Goal: Information Seeking & Learning: Find specific page/section

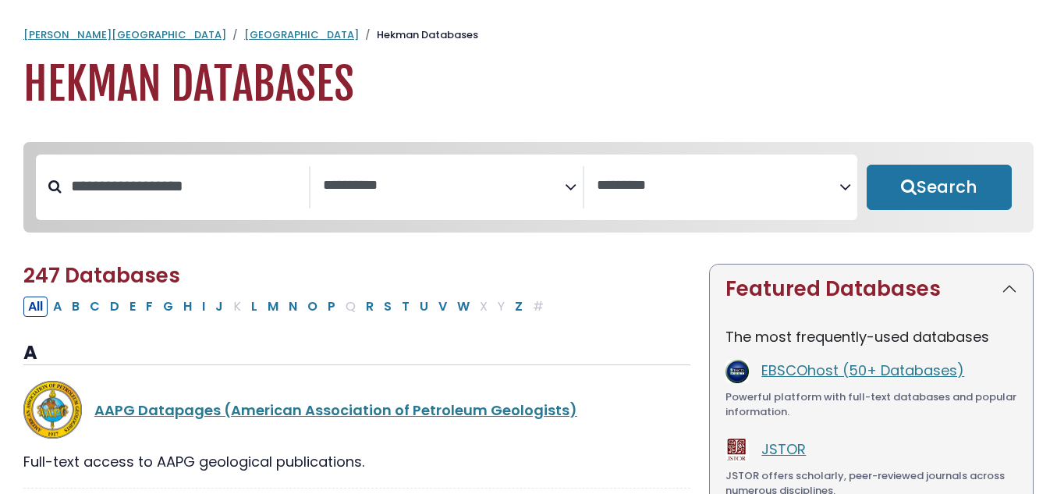
select select "Database Subject Filter"
select select "Database Vendors Filter"
click at [215, 189] on input "Search database by title or keyword" at bounding box center [185, 186] width 247 height 26
type input "****"
click at [866, 165] on button "Search" at bounding box center [939, 187] width 146 height 45
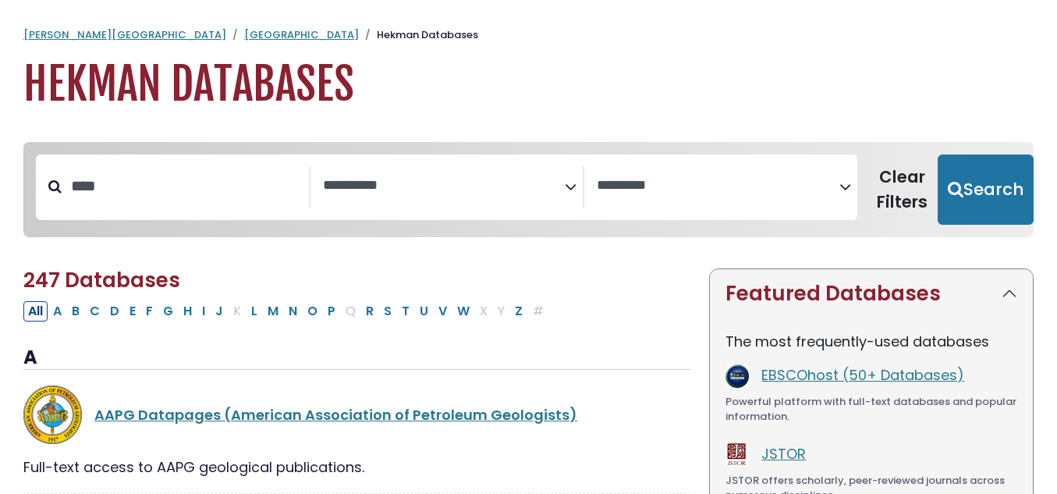
select select "Database Subject Filter"
select select "Database Vendors Filter"
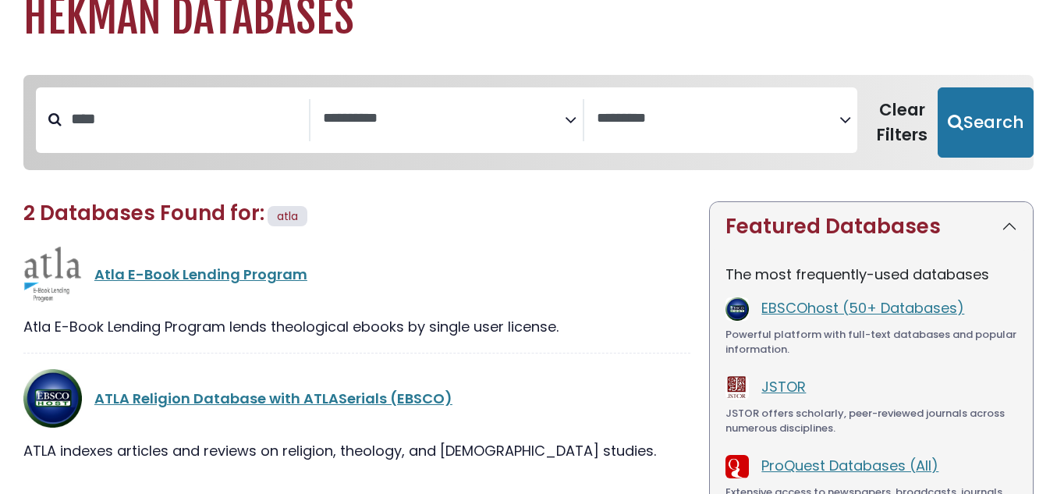
scroll to position [87, 0]
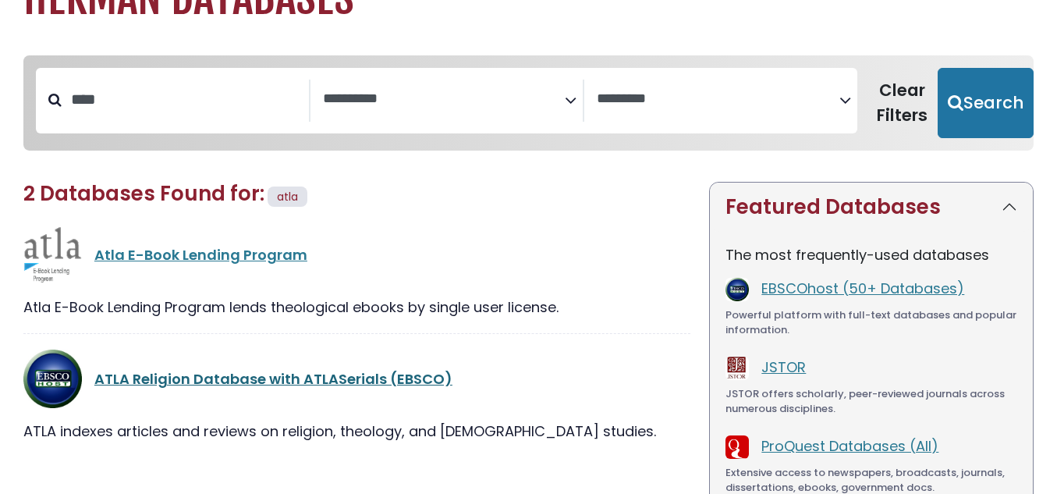
click at [314, 388] on link "ATLA Religion Database with ATLASerials (EBSCO)" at bounding box center [273, 378] width 358 height 19
click at [313, 385] on link "ATLA Religion Database with ATLASerials (EBSCO)" at bounding box center [273, 378] width 358 height 19
